Goal: Information Seeking & Learning: Learn about a topic

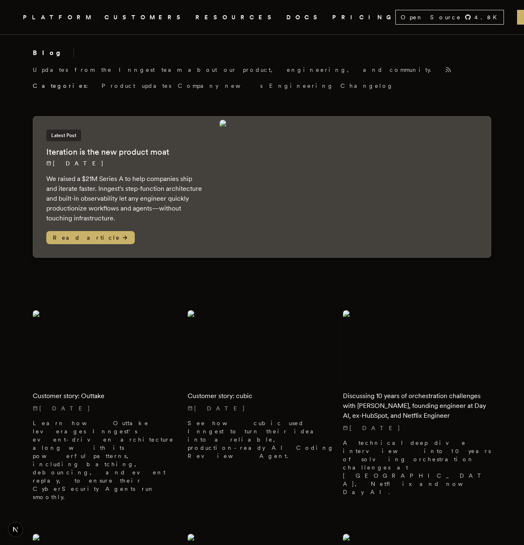
click at [370, 82] on div "Blog Updates from the Inngest team about our product, engineering, and communit…" at bounding box center [262, 69] width 459 height 42
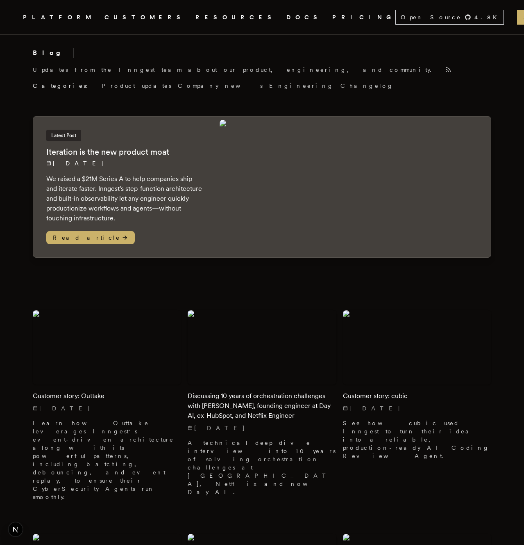
click at [447, 70] on div "Blog Updates from the Inngest team about our product, engineering, and communit…" at bounding box center [262, 69] width 459 height 42
click at [387, 76] on div "Blog Updates from the Inngest team about our product, engineering, and communit…" at bounding box center [262, 69] width 459 height 42
click at [319, 194] on img at bounding box center [354, 187] width 268 height 134
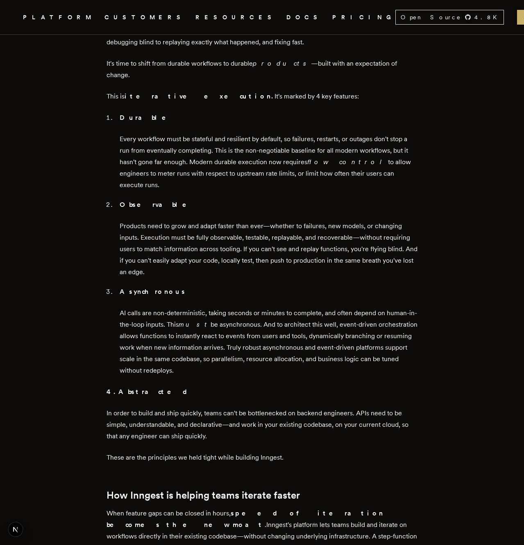
scroll to position [653, 0]
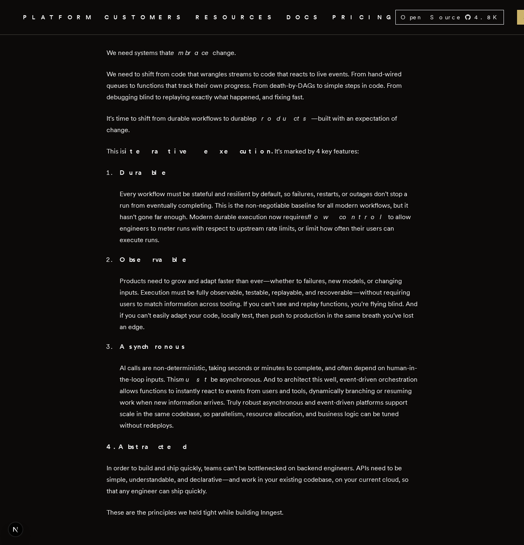
scroll to position [715, 0]
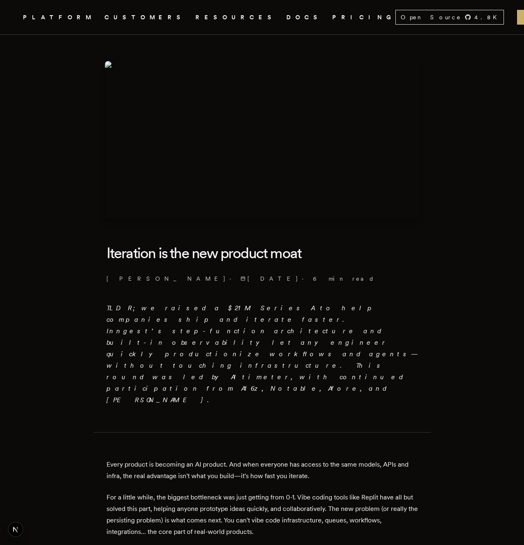
click at [327, 251] on h1 "Iteration is the new product moat" at bounding box center [263, 253] width 312 height 30
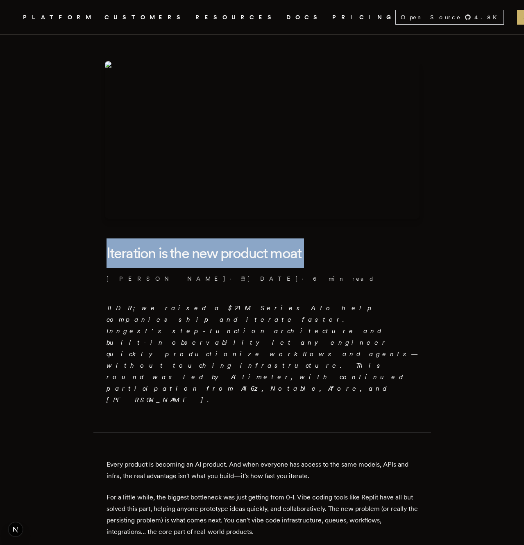
click at [327, 251] on h1 "Iteration is the new product moat" at bounding box center [263, 253] width 312 height 30
click at [353, 251] on h1 "Iteration is the new product moat" at bounding box center [263, 253] width 312 height 30
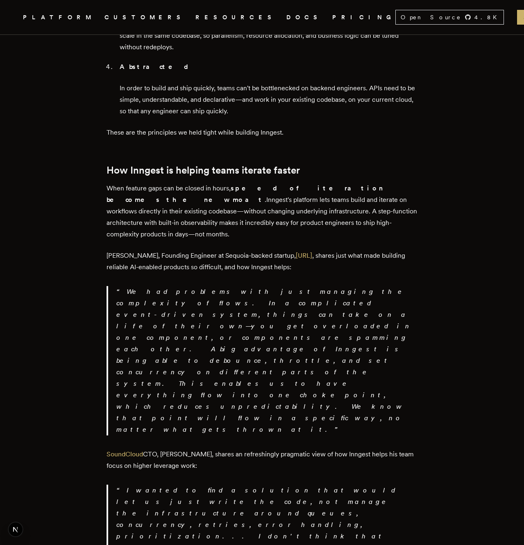
scroll to position [1153, 0]
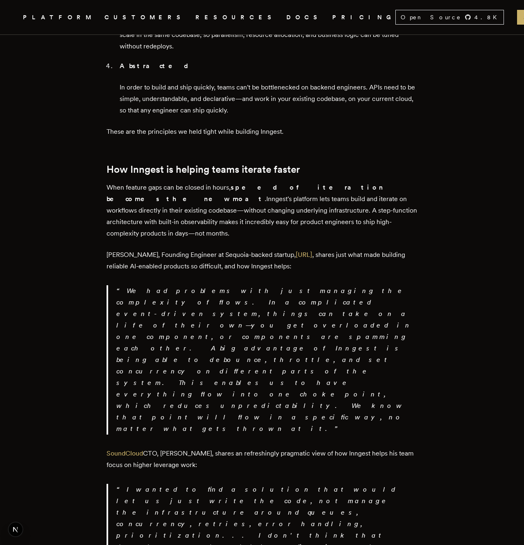
drag, startPoint x: 367, startPoint y: 290, endPoint x: 360, endPoint y: 342, distance: 52.5
click at [360, 483] on p "I wanted to find a solution that would let us just write the code, not manage t…" at bounding box center [267, 523] width 302 height 80
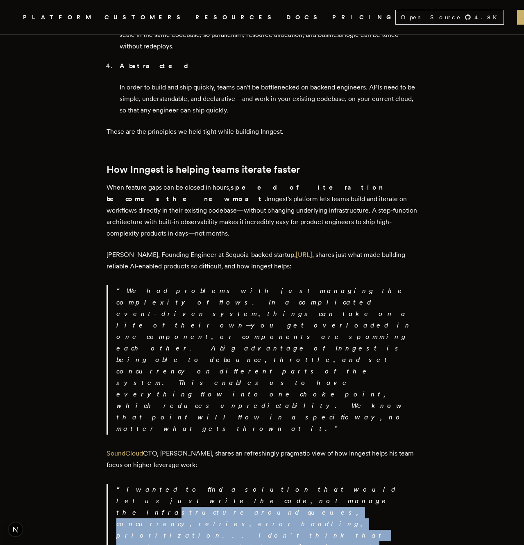
drag, startPoint x: 350, startPoint y: 359, endPoint x: 371, endPoint y: 315, distance: 48.8
click at [371, 483] on p "I wanted to find a solution that would let us just write the code, not manage t…" at bounding box center [267, 523] width 302 height 80
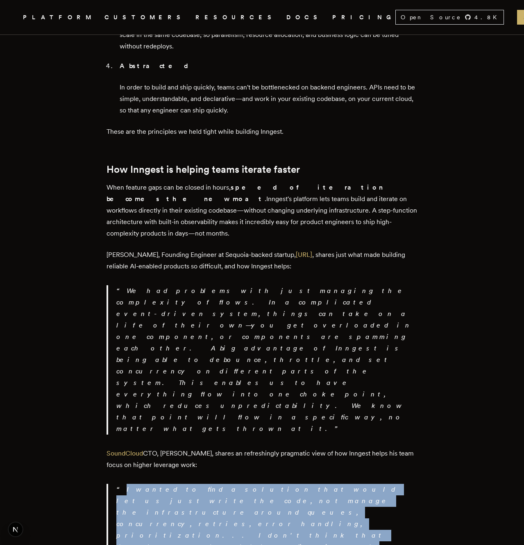
drag, startPoint x: 323, startPoint y: 307, endPoint x: 336, endPoint y: 337, distance: 33.2
click at [336, 483] on p "I wanted to find a solution that would let us just write the code, not manage t…" at bounding box center [267, 523] width 302 height 80
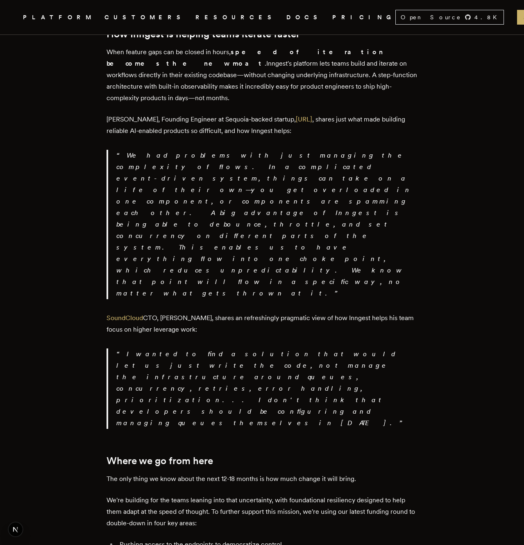
scroll to position [1288, 0]
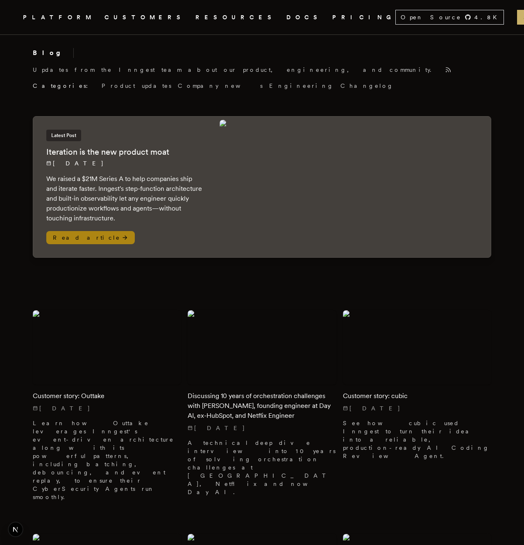
click at [169, 166] on p "[DATE]" at bounding box center [124, 163] width 157 height 8
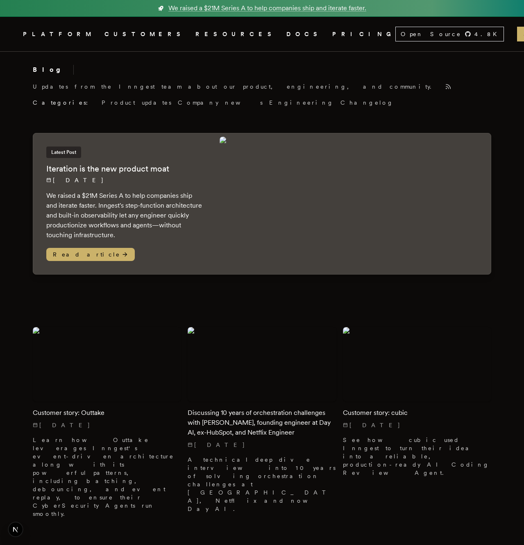
click at [16, 39] on link "Inngest .cls-1 { fill: #FAFAF9; }" at bounding box center [13, 34] width 5 height 15
